Goal: Transaction & Acquisition: Purchase product/service

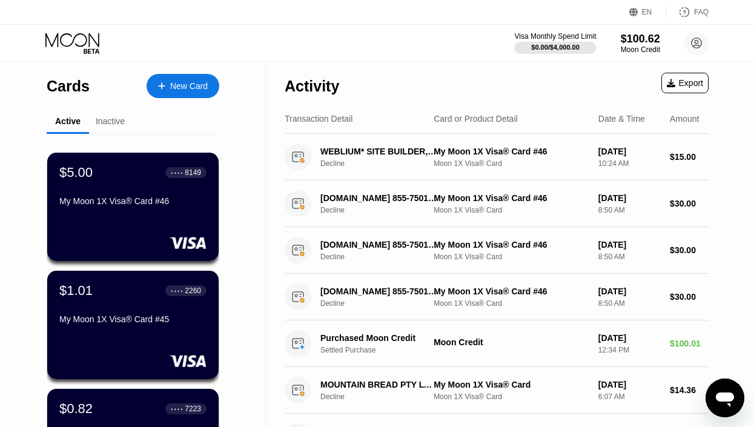
click at [187, 90] on div "New Card" at bounding box center [189, 86] width 38 height 10
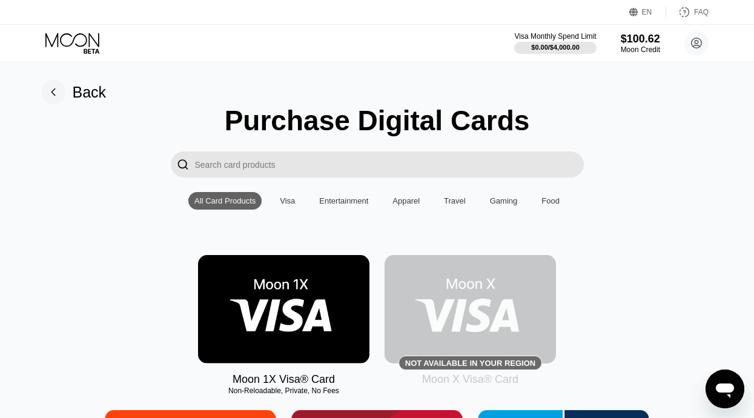
scroll to position [182, 0]
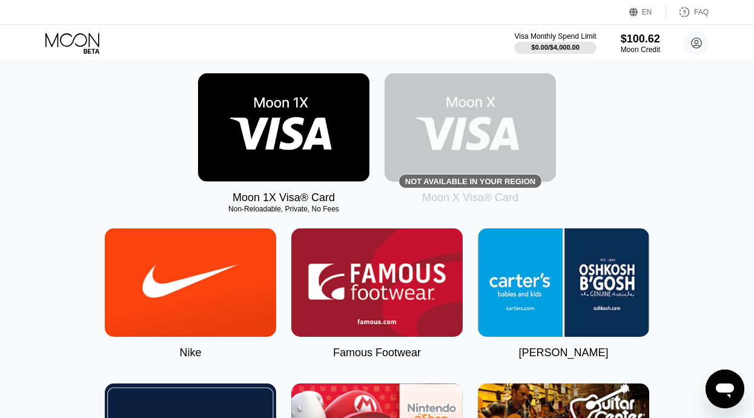
click at [311, 106] on img at bounding box center [283, 127] width 171 height 108
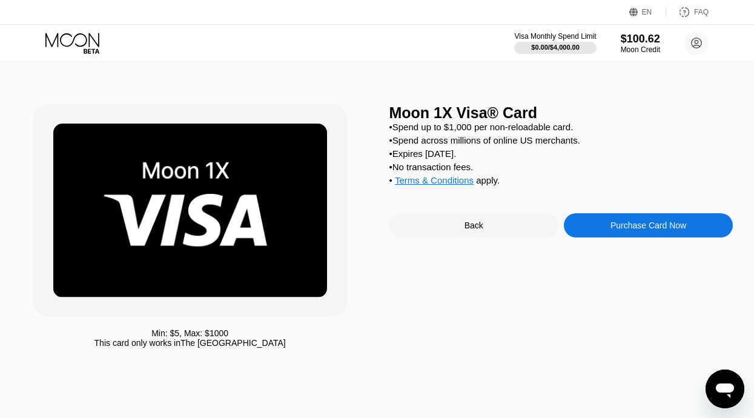
click at [604, 237] on div "Purchase Card Now" at bounding box center [648, 225] width 169 height 24
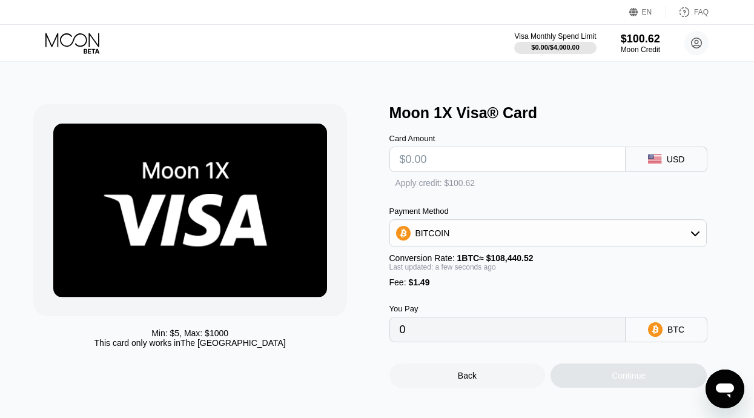
click at [489, 170] on input "text" at bounding box center [508, 159] width 216 height 24
type input "$199"
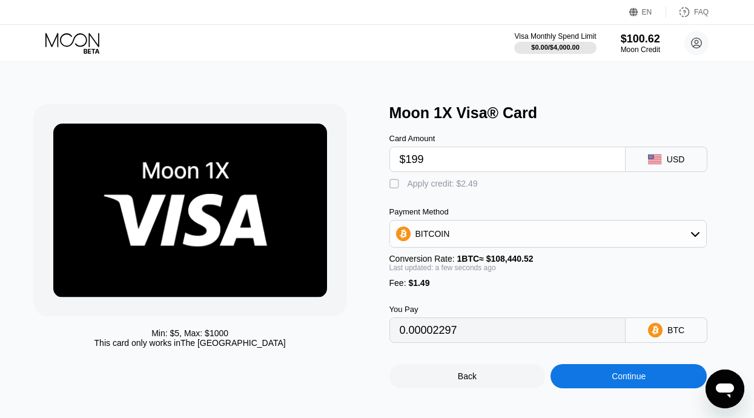
type input "0.00184885"
type input "$1"
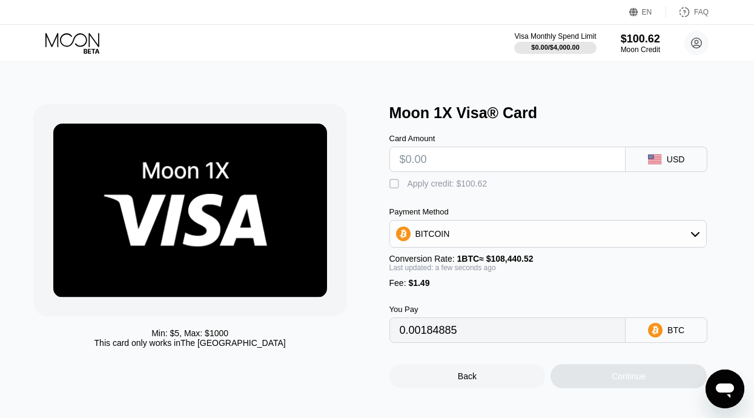
type input "0"
type input "$1"
type input "0.00002297"
type input "$100"
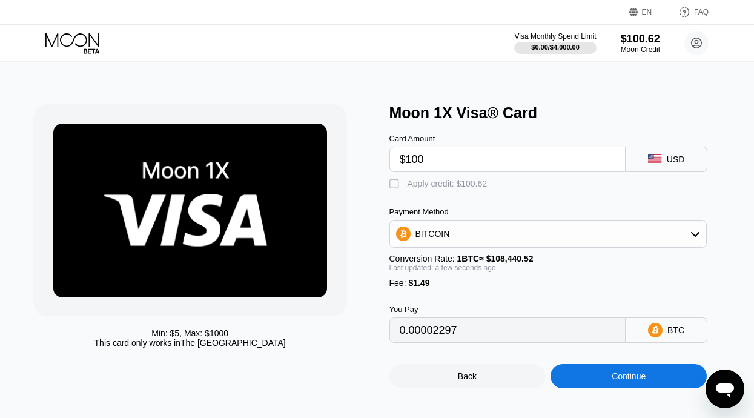
type input "0.00093591"
type input "$1"
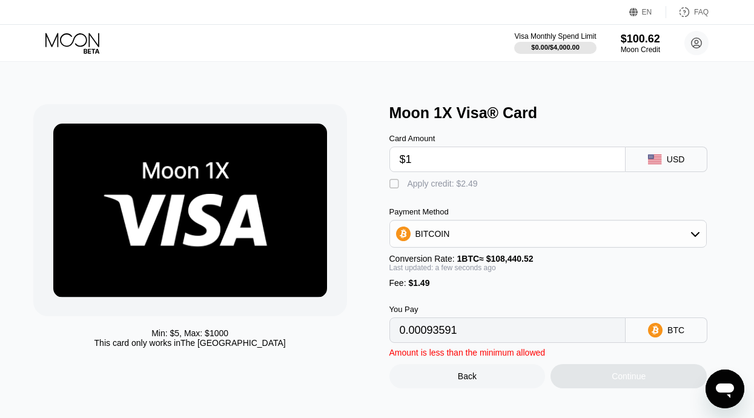
type input "0.00002297"
type input "0"
type input "$9"
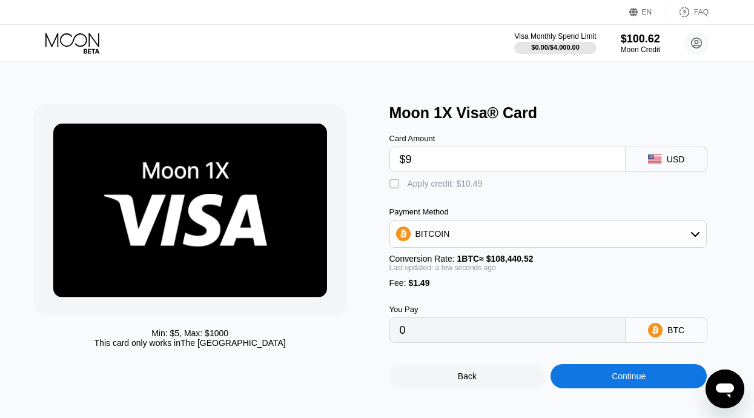
type input "0.00009674"
type input "$95"
type input "0.00088980"
type input "$95"
click at [612, 381] on div "Continue" at bounding box center [629, 376] width 34 height 10
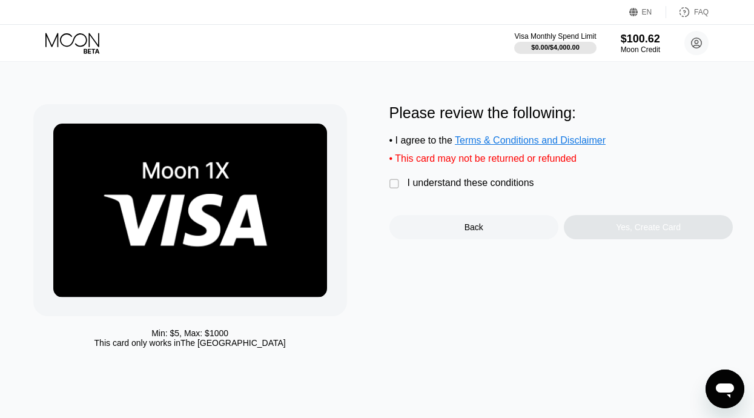
click at [394, 190] on div "" at bounding box center [395, 184] width 12 height 12
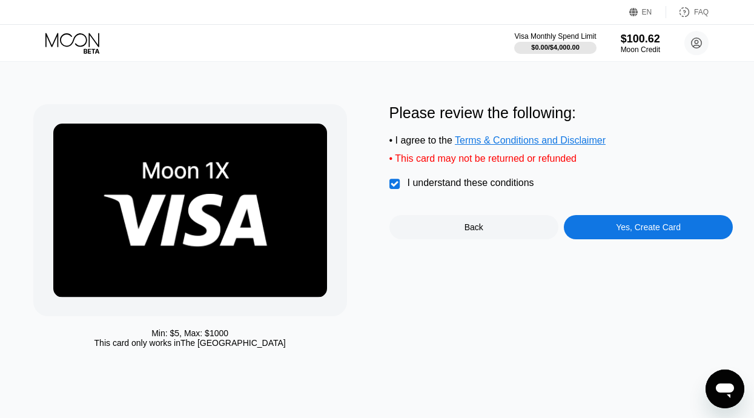
click at [681, 239] on div "Yes, Create Card" at bounding box center [648, 227] width 169 height 24
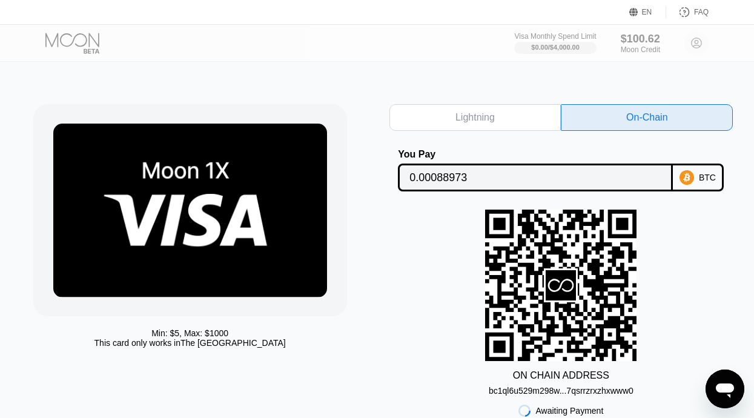
scroll to position [121, 0]
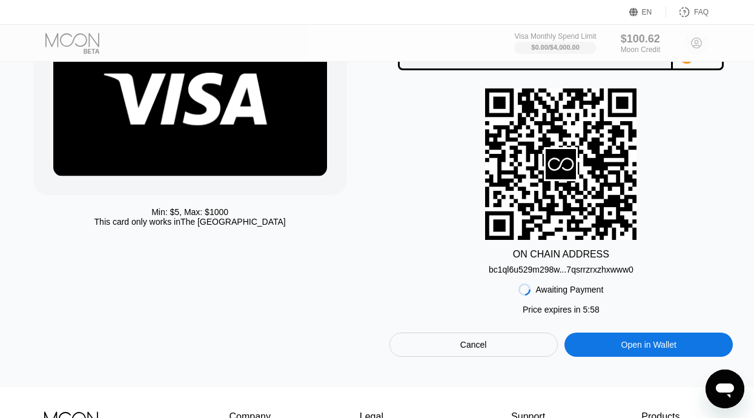
click at [525, 345] on div "Cancel" at bounding box center [473, 344] width 168 height 24
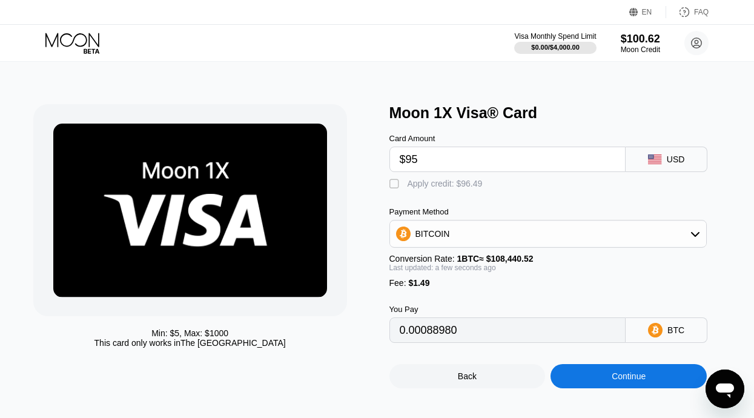
click at [397, 183] on div "" at bounding box center [395, 184] width 12 height 12
type input "0"
click at [621, 381] on div "Continue" at bounding box center [629, 376] width 34 height 10
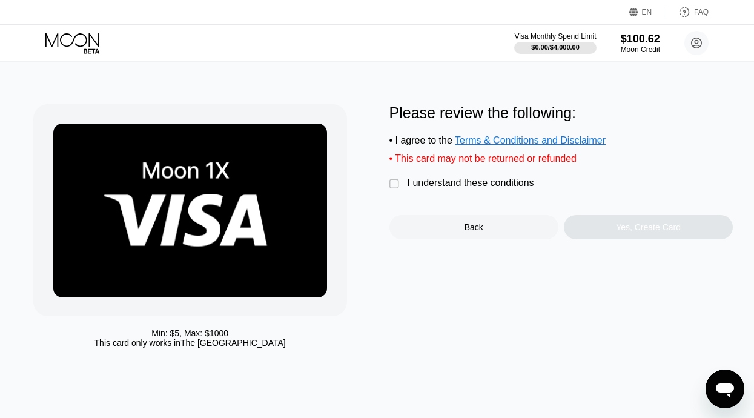
click at [397, 190] on div "" at bounding box center [395, 184] width 12 height 12
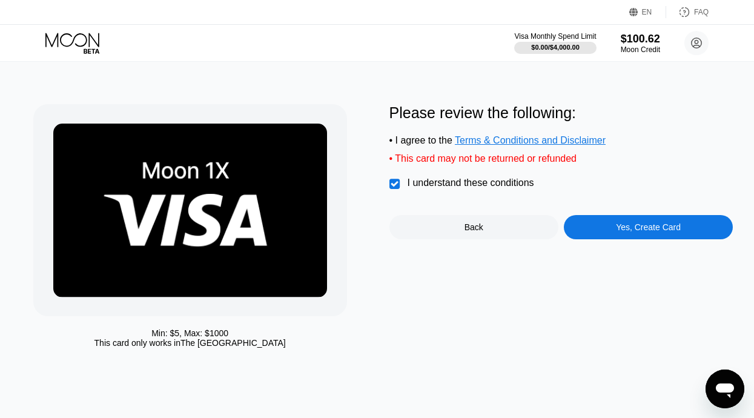
click at [635, 239] on div "Yes, Create Card" at bounding box center [648, 227] width 169 height 24
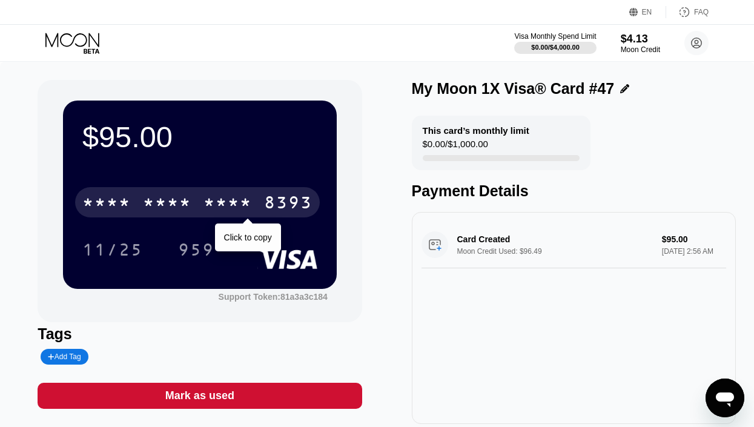
click at [257, 200] on div "* * * * * * * * * * * * 8393" at bounding box center [197, 202] width 245 height 30
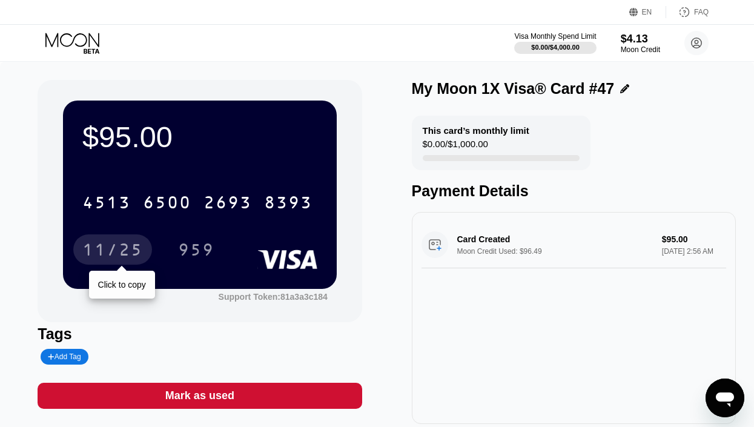
click at [114, 240] on div "11/25" at bounding box center [112, 249] width 79 height 30
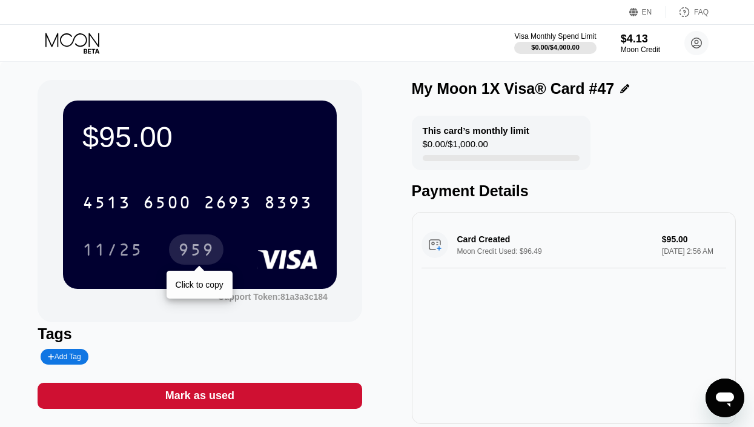
click at [193, 254] on div "959" at bounding box center [196, 251] width 36 height 19
